Goal: Task Accomplishment & Management: Manage account settings

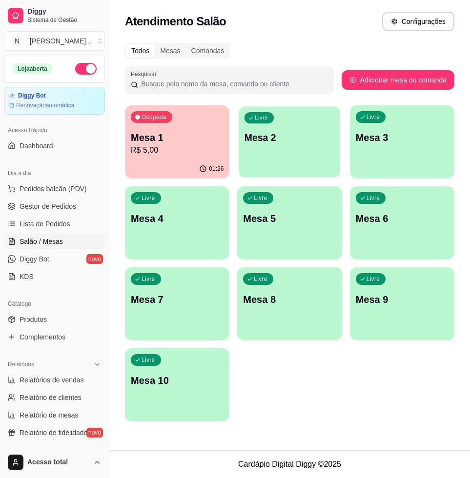
click at [295, 148] on div "Livre Mesa 2" at bounding box center [290, 136] width 102 height 60
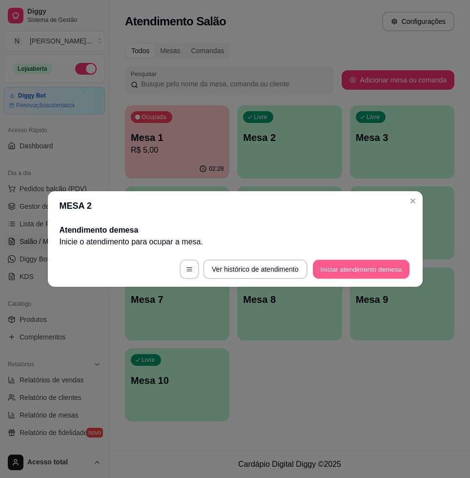
click at [346, 260] on button "Iniciar atendimento de mesa" at bounding box center [361, 269] width 97 height 19
click at [347, 267] on button "Iniciar atendimento de mesa" at bounding box center [361, 270] width 100 height 20
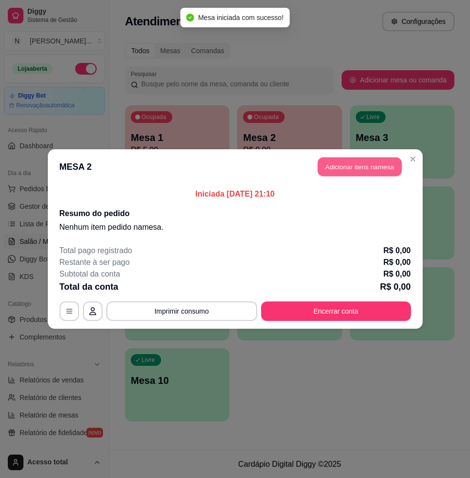
click at [364, 164] on button "Adicionar itens na mesa" at bounding box center [360, 167] width 84 height 19
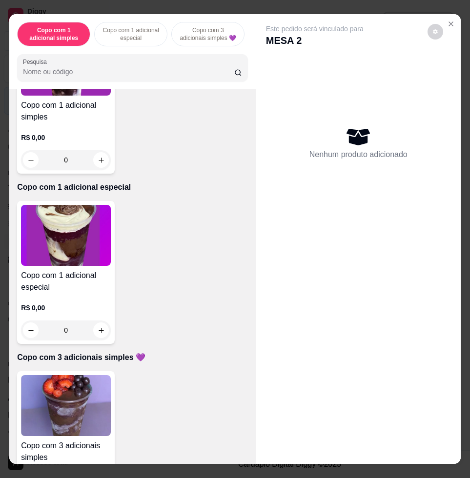
scroll to position [183, 0]
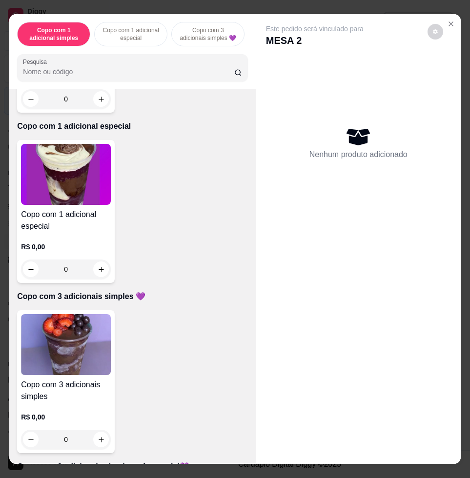
click at [106, 358] on img at bounding box center [66, 344] width 90 height 61
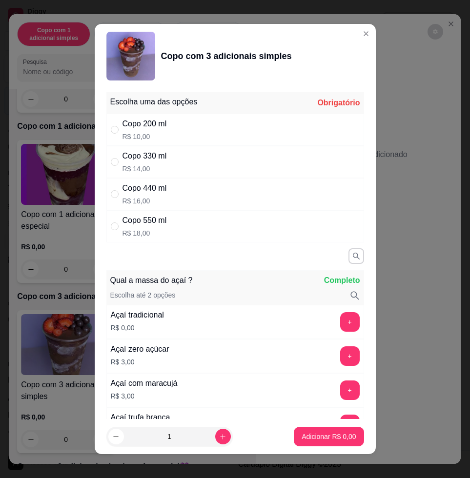
click at [162, 161] on div "Copo 330 ml" at bounding box center [145, 156] width 44 height 12
radio input "true"
click at [219, 440] on icon "increase-product-quantity" at bounding box center [222, 437] width 7 height 7
type input "2"
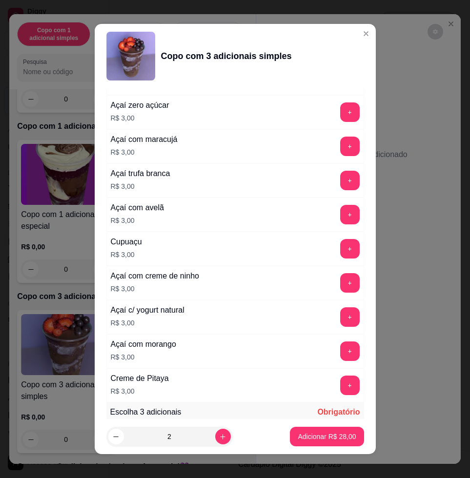
scroll to position [549, 0]
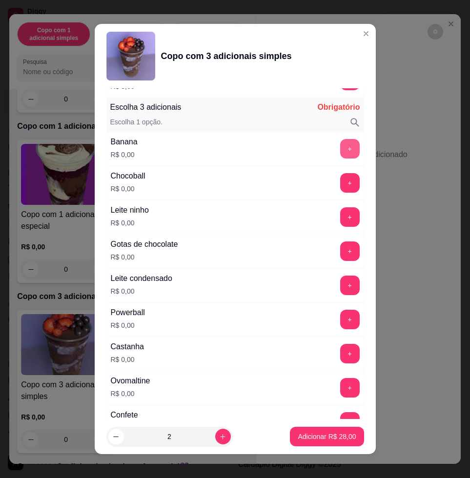
click at [340, 145] on button "+" at bounding box center [350, 149] width 20 height 20
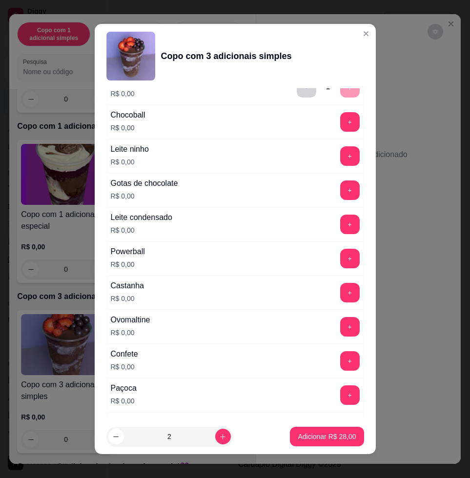
scroll to position [671, 0]
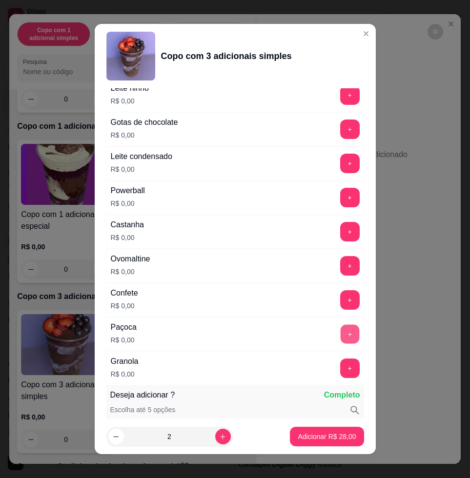
click at [340, 331] on button "+" at bounding box center [349, 334] width 19 height 19
click at [340, 291] on button "+" at bounding box center [349, 300] width 19 height 19
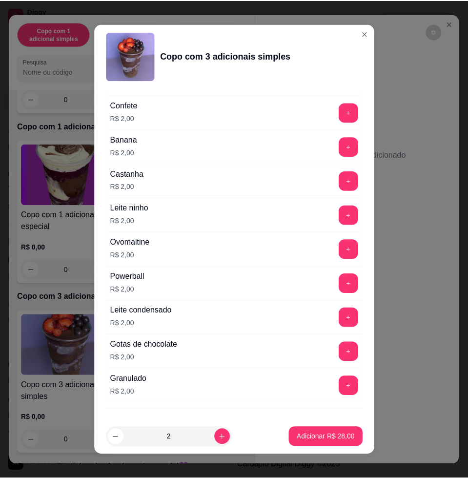
scroll to position [1145, 0]
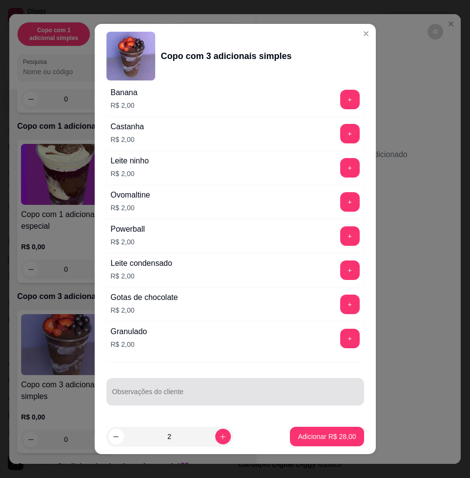
drag, startPoint x: 263, startPoint y: 402, endPoint x: 257, endPoint y: 401, distance: 5.5
click at [261, 402] on div "Observações do cliente" at bounding box center [235, 391] width 258 height 27
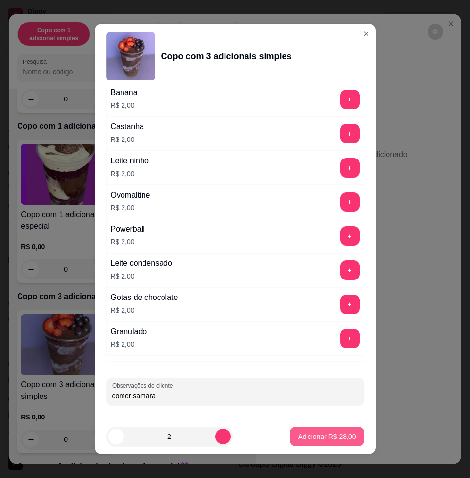
type input "comer samara"
click at [328, 441] on p "Adicionar R$ 28,00" at bounding box center [327, 437] width 58 height 10
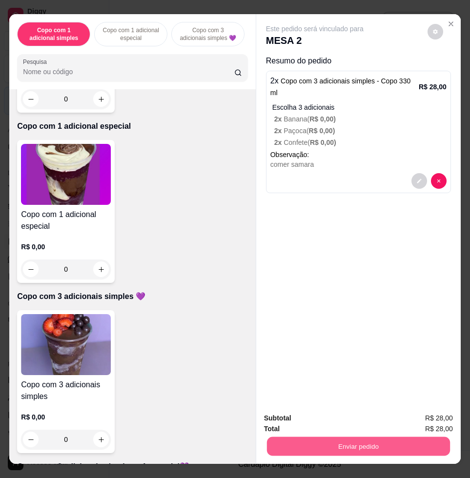
click at [436, 440] on button "Enviar pedido" at bounding box center [358, 446] width 183 height 19
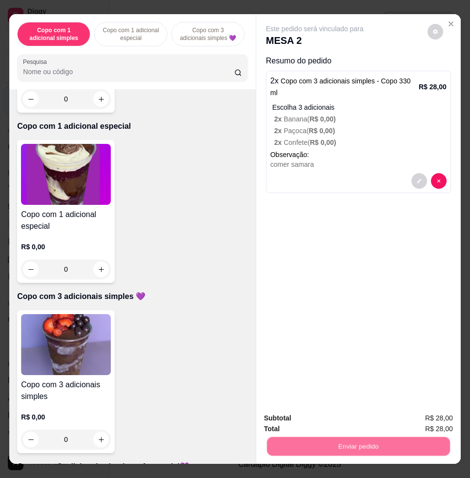
click at [430, 416] on button "Enviar pedido" at bounding box center [426, 418] width 55 height 19
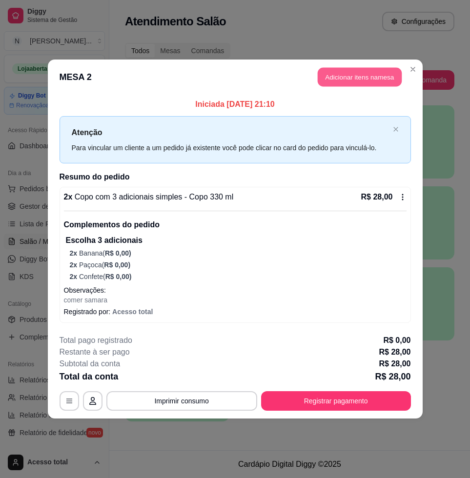
click at [385, 80] on button "Adicionar itens na mesa" at bounding box center [360, 77] width 84 height 19
click at [207, 72] on input "Pesquisa" at bounding box center [128, 70] width 214 height 10
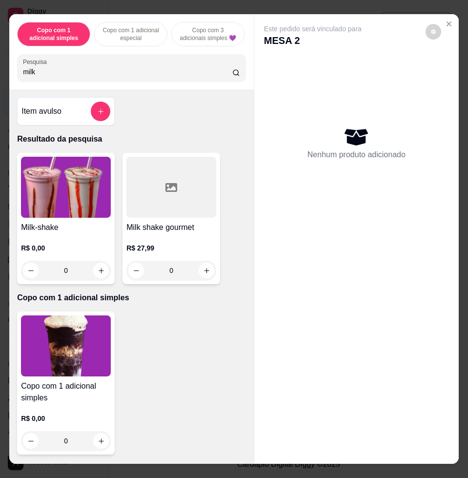
drag, startPoint x: 196, startPoint y: 78, endPoint x: 185, endPoint y: 78, distance: 10.7
click at [195, 77] on input "milk" at bounding box center [127, 72] width 209 height 10
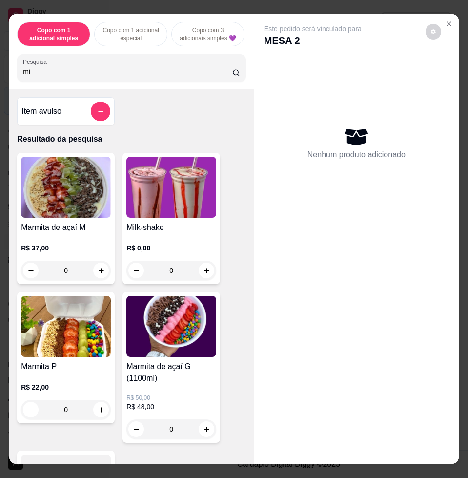
type input "m"
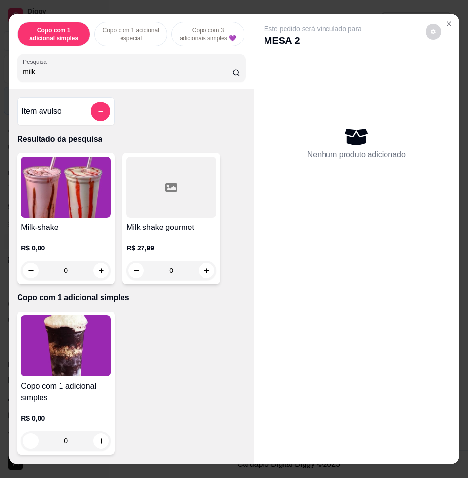
type input "milk"
click at [90, 205] on img at bounding box center [66, 187] width 90 height 61
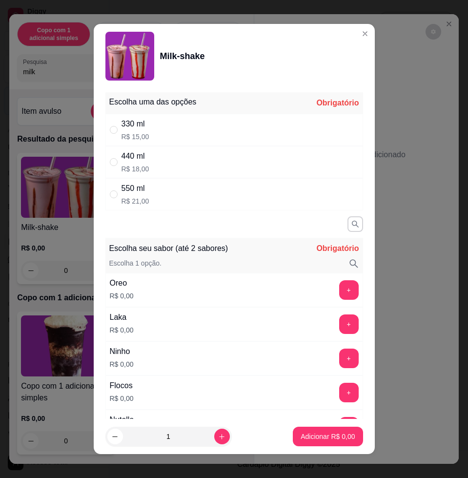
click at [282, 181] on div "550 ml R$ 21,00" at bounding box center [234, 194] width 258 height 32
radio input "true"
click at [316, 160] on div "440 ml R$ 18,00" at bounding box center [234, 162] width 258 height 32
radio input "true"
radio input "false"
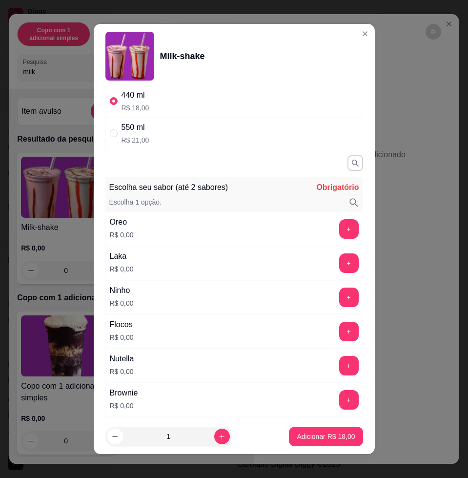
scroll to position [122, 0]
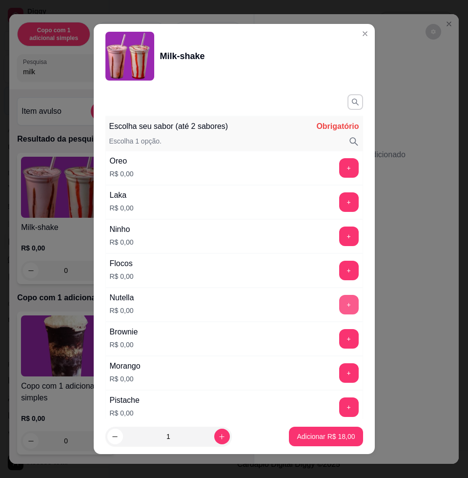
click at [339, 304] on button "+" at bounding box center [349, 305] width 20 height 20
click at [339, 370] on button "+" at bounding box center [348, 373] width 19 height 19
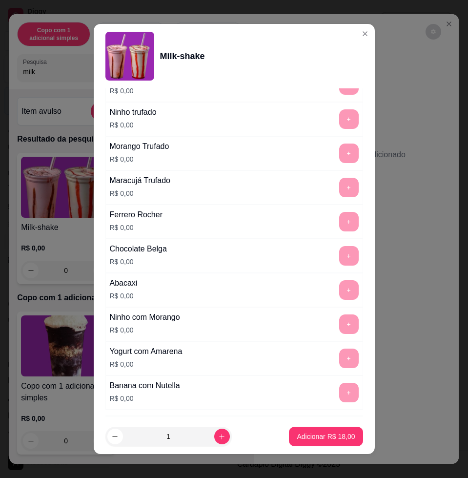
scroll to position [909, 0]
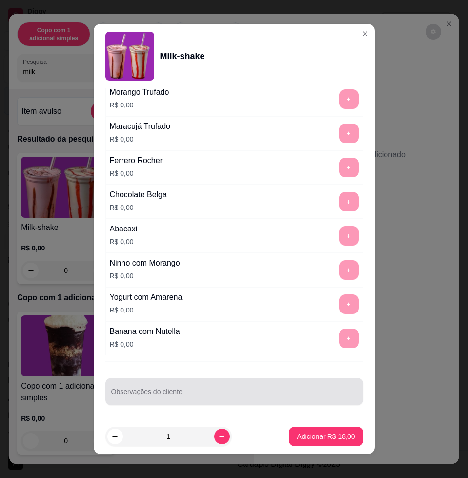
click at [313, 380] on div "Observações do cliente" at bounding box center [234, 391] width 258 height 27
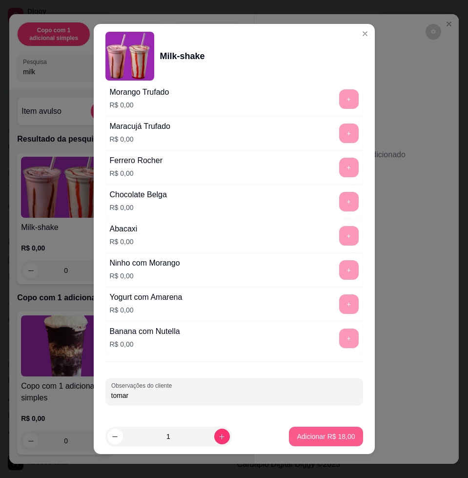
type input "tomar"
click at [330, 432] on p "Adicionar R$ 18,00" at bounding box center [326, 436] width 57 height 9
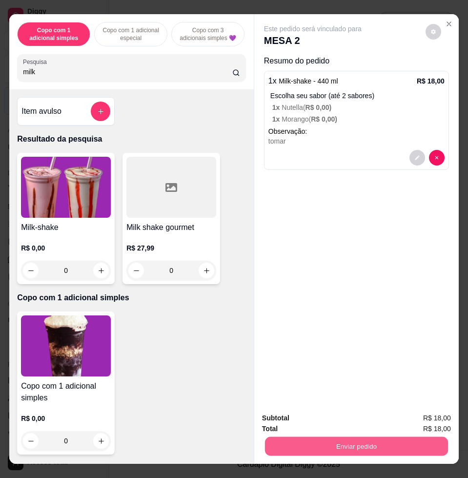
click at [414, 436] on button "Enviar pedido" at bounding box center [356, 445] width 183 height 19
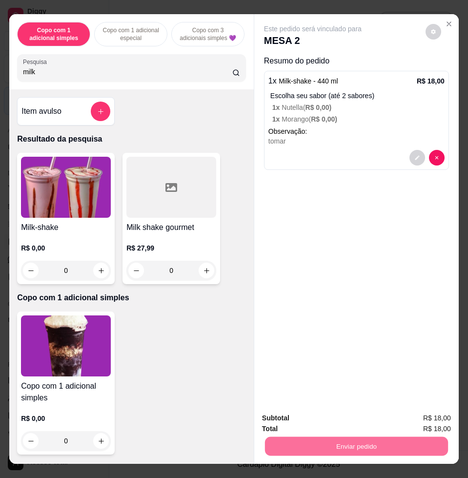
click at [429, 422] on button "Enviar pedido" at bounding box center [424, 417] width 55 height 19
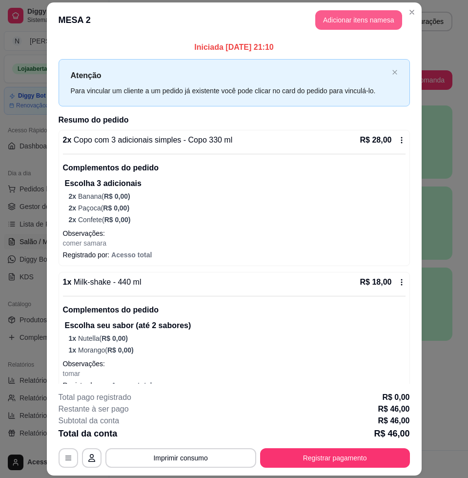
click at [342, 16] on button "Adicionar itens na mesa" at bounding box center [358, 20] width 87 height 20
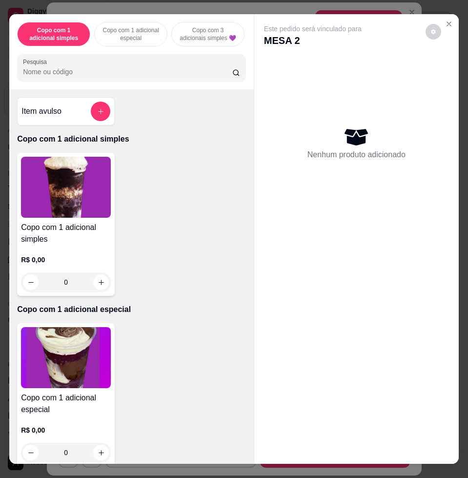
scroll to position [305, 0]
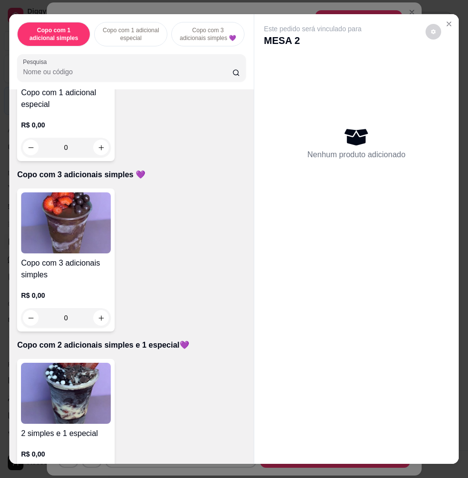
click at [79, 211] on img at bounding box center [66, 222] width 90 height 61
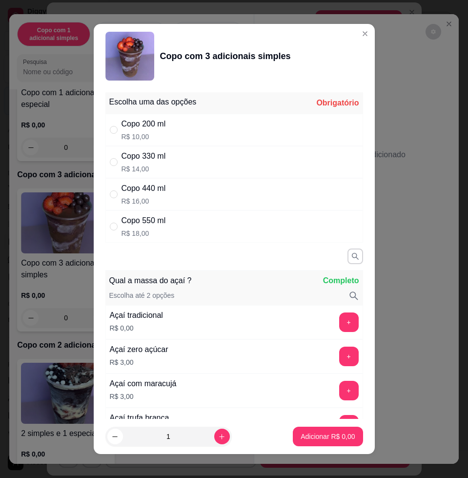
click at [196, 171] on div "Copo 330 ml R$ 14,00" at bounding box center [234, 162] width 258 height 32
radio input "true"
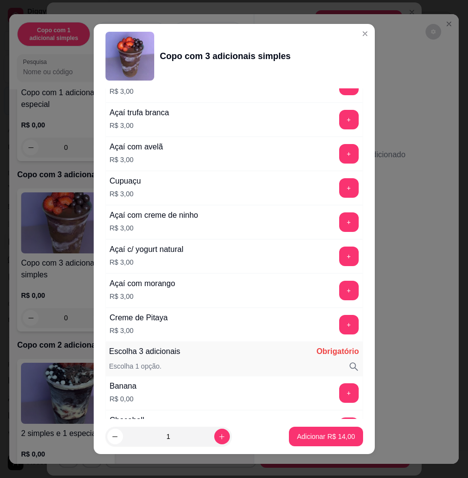
scroll to position [549, 0]
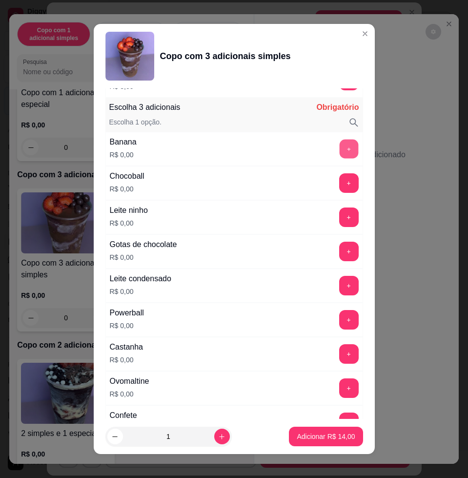
click at [339, 150] on button "+" at bounding box center [348, 149] width 19 height 19
click at [339, 414] on button "+" at bounding box center [349, 423] width 20 height 20
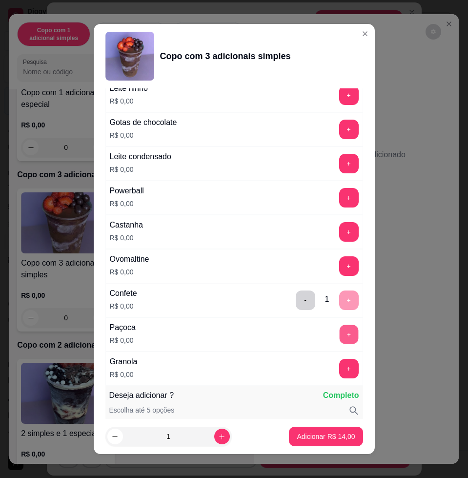
click at [339, 335] on button "+" at bounding box center [348, 334] width 19 height 19
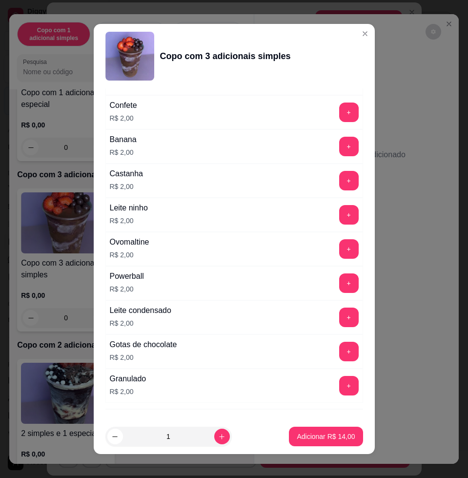
scroll to position [1146, 0]
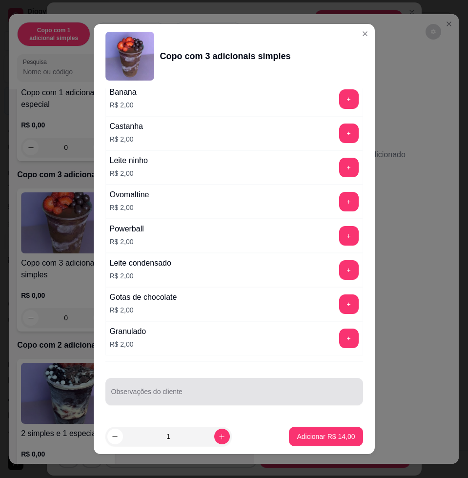
click at [230, 392] on input "Observações do cliente" at bounding box center [234, 396] width 246 height 10
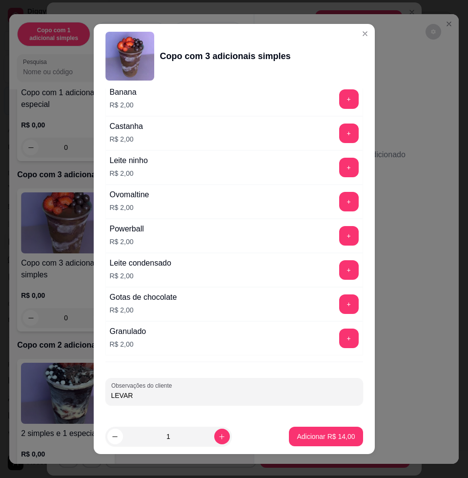
type input "LEVAR"
click at [316, 442] on button "Adicionar R$ 14,00" at bounding box center [326, 436] width 72 height 19
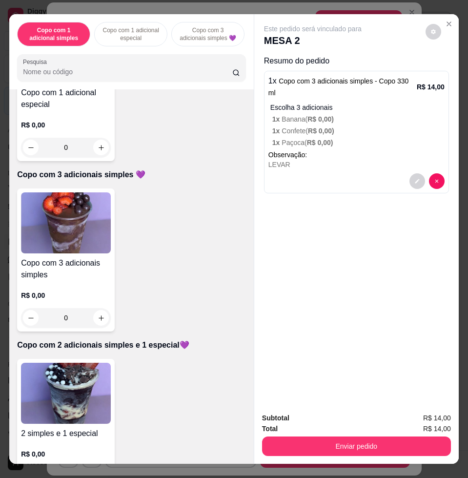
click at [380, 434] on div "Enviar pedido" at bounding box center [356, 445] width 189 height 22
click at [384, 436] on button "Enviar pedido" at bounding box center [356, 446] width 189 height 20
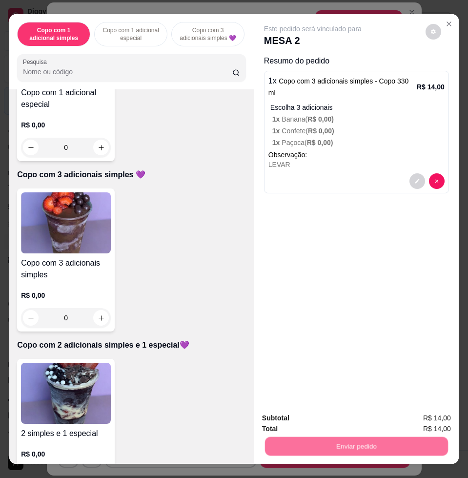
click at [405, 417] on button "Enviar pedido" at bounding box center [424, 417] width 55 height 19
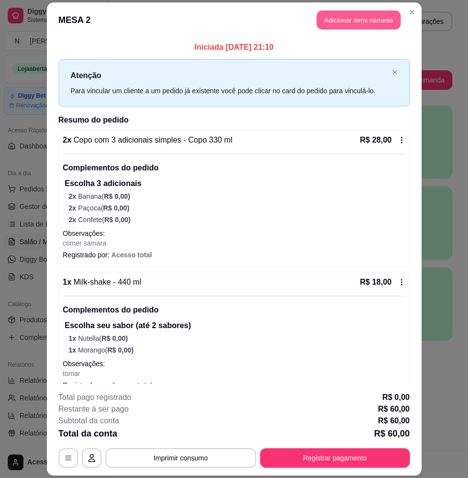
click at [336, 19] on button "Adicionar itens na mesa" at bounding box center [359, 20] width 84 height 19
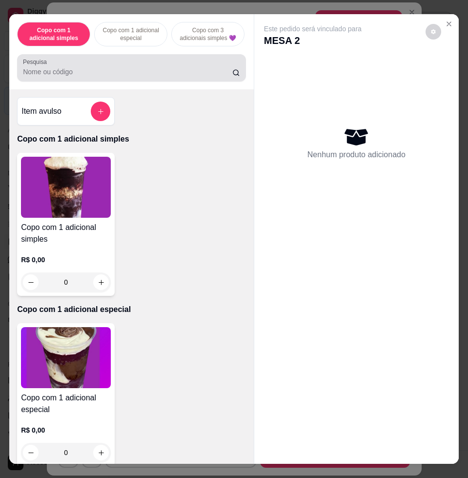
click at [145, 82] on div "Pesquisa" at bounding box center [131, 67] width 229 height 27
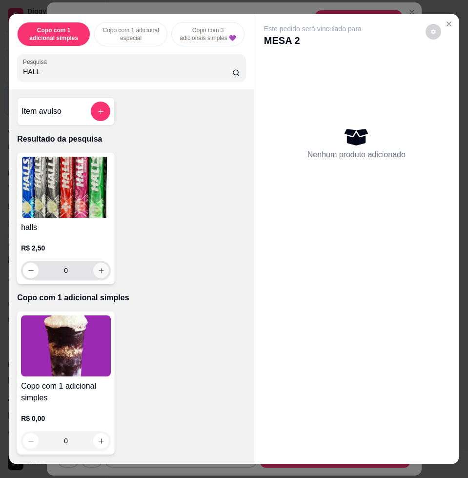
type input "HALL"
click at [98, 274] on icon "increase-product-quantity" at bounding box center [101, 270] width 7 height 7
type input "1"
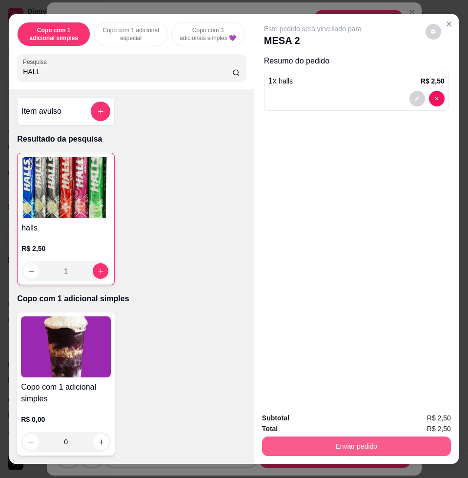
click at [395, 438] on button "Enviar pedido" at bounding box center [356, 446] width 189 height 20
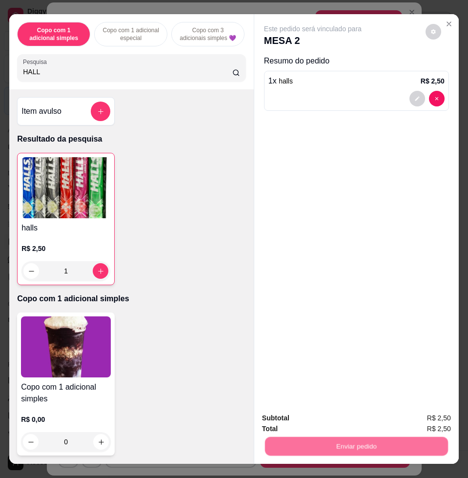
click at [428, 422] on button "Enviar pedido" at bounding box center [425, 417] width 54 height 18
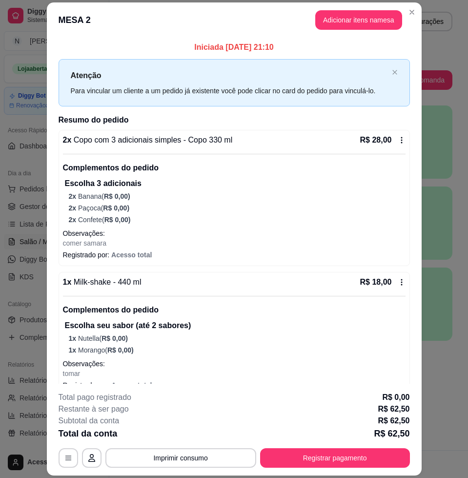
scroll to position [199, 0]
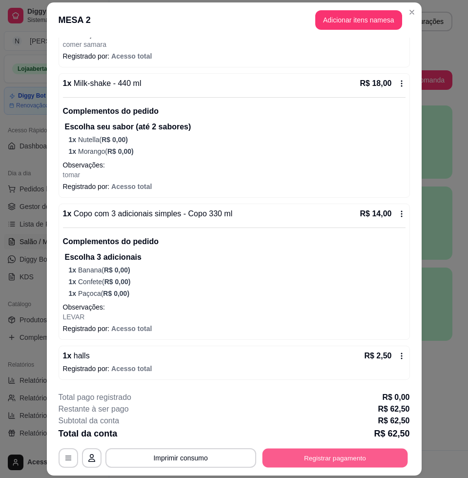
click at [329, 453] on button "Registrar pagamento" at bounding box center [334, 458] width 145 height 19
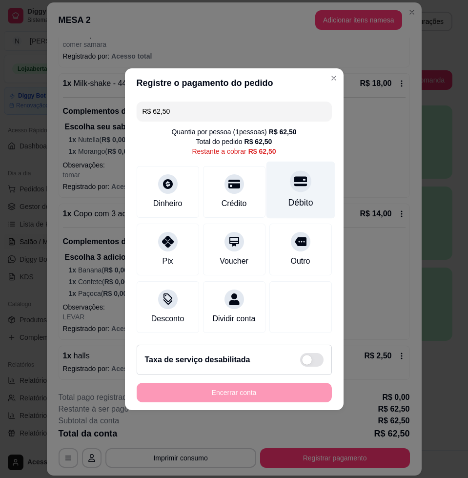
drag, startPoint x: 252, startPoint y: 194, endPoint x: 271, endPoint y: 189, distance: 19.3
click at [271, 189] on div "Dinheiro Crédito Débito" at bounding box center [234, 192] width 195 height 52
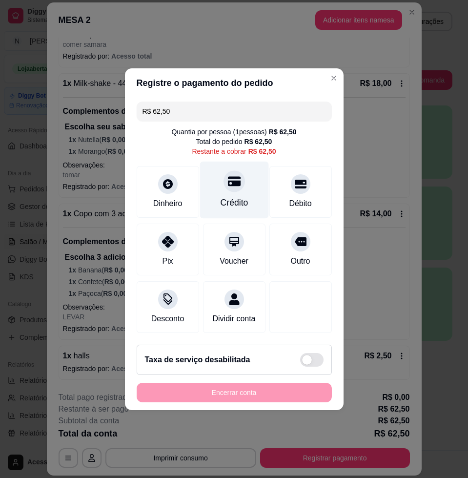
click at [228, 187] on div "Crédito" at bounding box center [234, 189] width 69 height 57
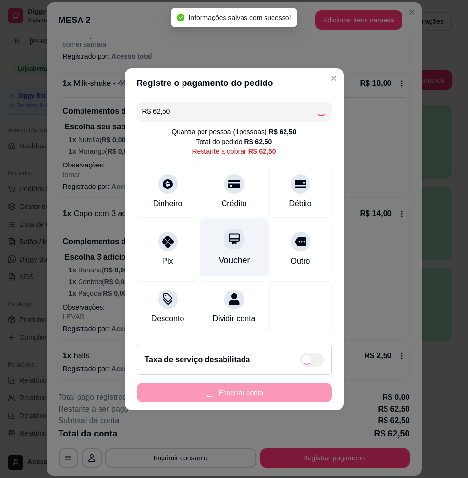
type input "R$ 0,00"
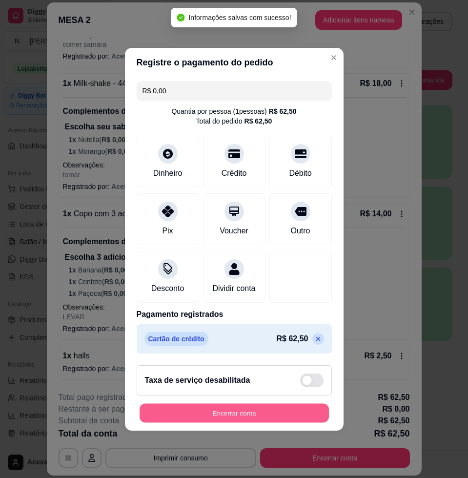
click at [309, 422] on button "Encerrar conta" at bounding box center [234, 412] width 189 height 19
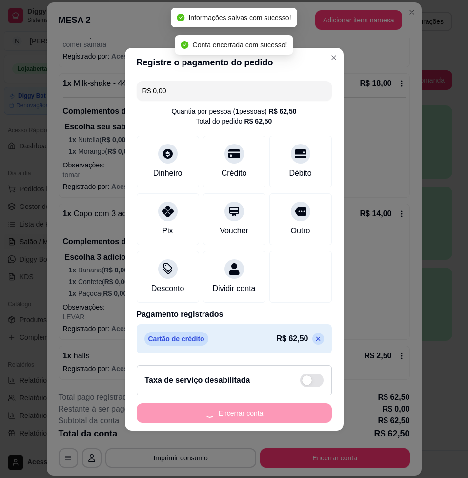
scroll to position [0, 0]
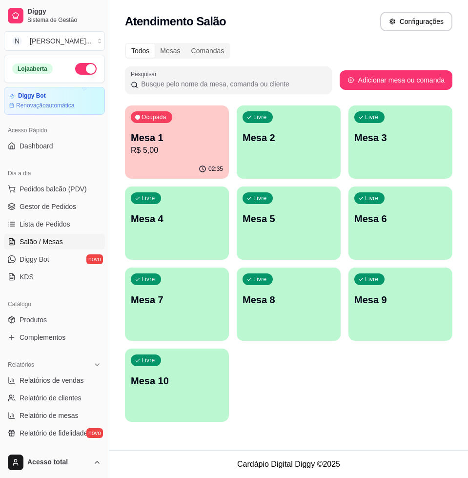
click at [313, 430] on div "Todos Mesas Comandas Pesquisar Adicionar mesa ou comanda Ocupada Mesa 1 R$ 5,00…" at bounding box center [288, 235] width 359 height 396
